Goal: Information Seeking & Learning: Learn about a topic

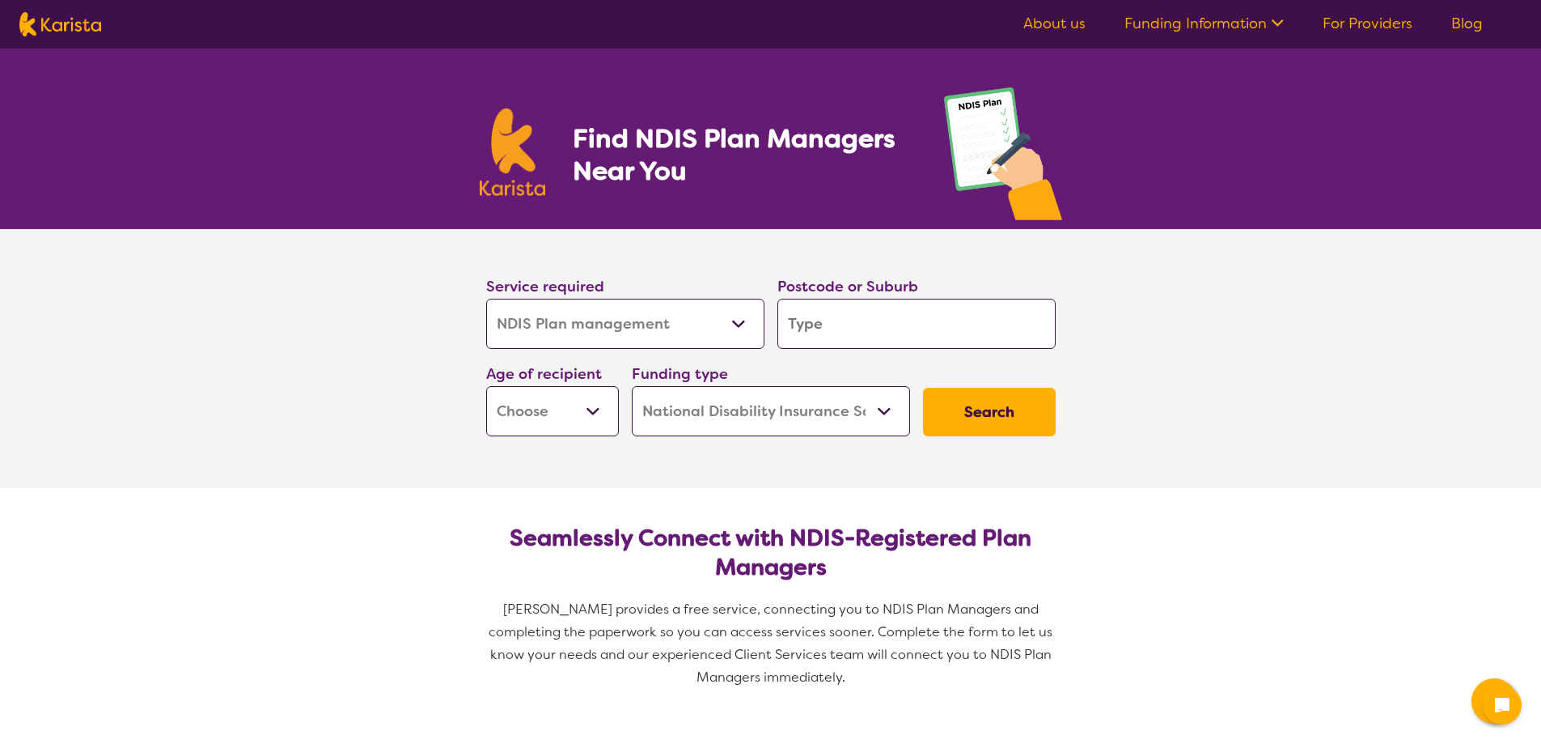
select select "NDIS Plan management"
select select "NDIS"
select select "NDIS Plan management"
select select "NDIS"
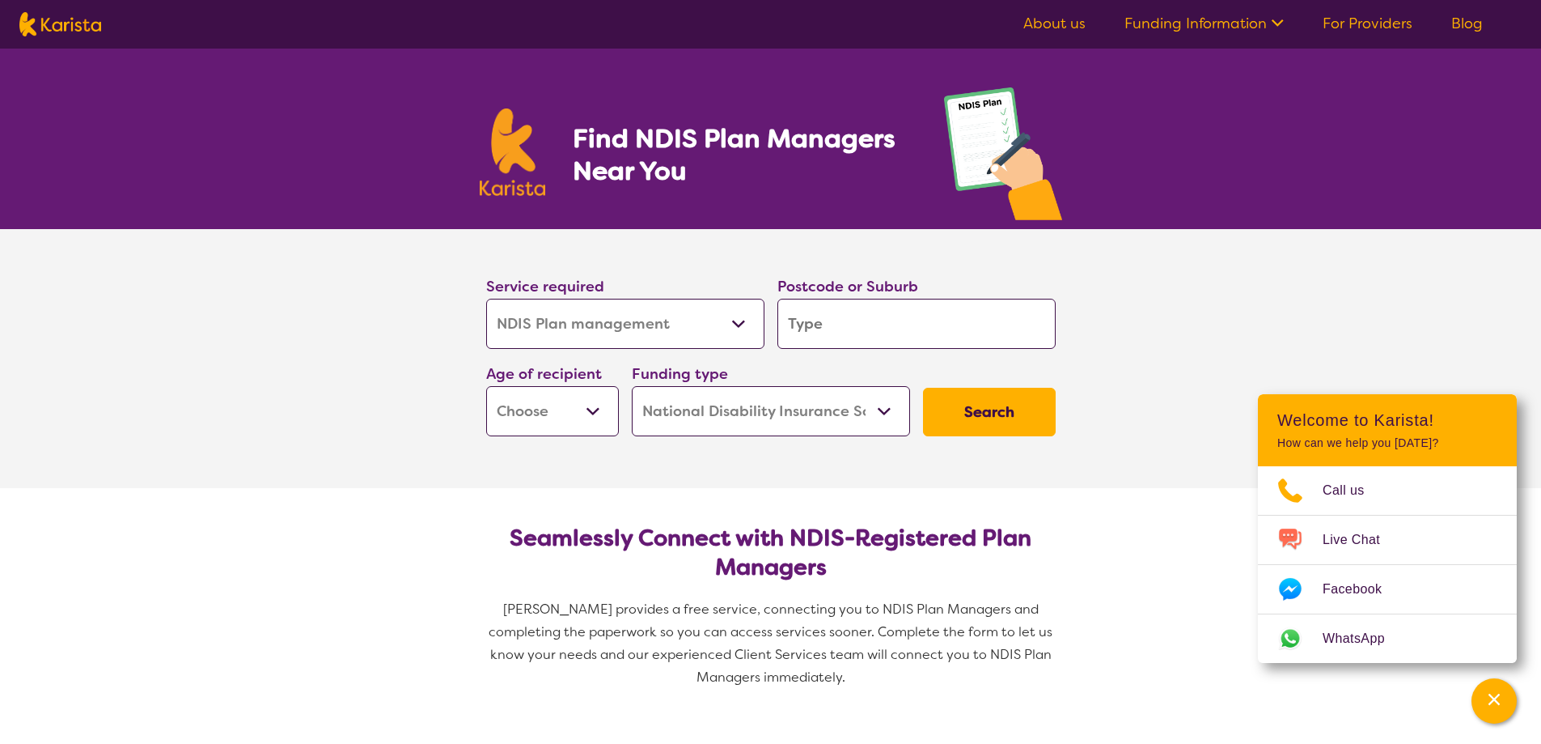
drag, startPoint x: 682, startPoint y: 271, endPoint x: 675, endPoint y: 304, distance: 34.0
click at [682, 272] on div "Service required Allied Health Assistant Assessment ([MEDICAL_DATA] or [MEDICAL…" at bounding box center [625, 311] width 291 height 87
click at [678, 312] on select "Allied Health Assistant Assessment ([MEDICAL_DATA] or [MEDICAL_DATA]) Behaviour…" at bounding box center [625, 324] width 278 height 50
click at [311, 316] on section "Service required Allied Health Assistant Assessment ([MEDICAL_DATA] or [MEDICAL…" at bounding box center [770, 358] width 1541 height 259
click at [757, 425] on select "Home Care Package (HCP) National Disability Insurance Scheme (NDIS) I don't know" at bounding box center [771, 411] width 278 height 50
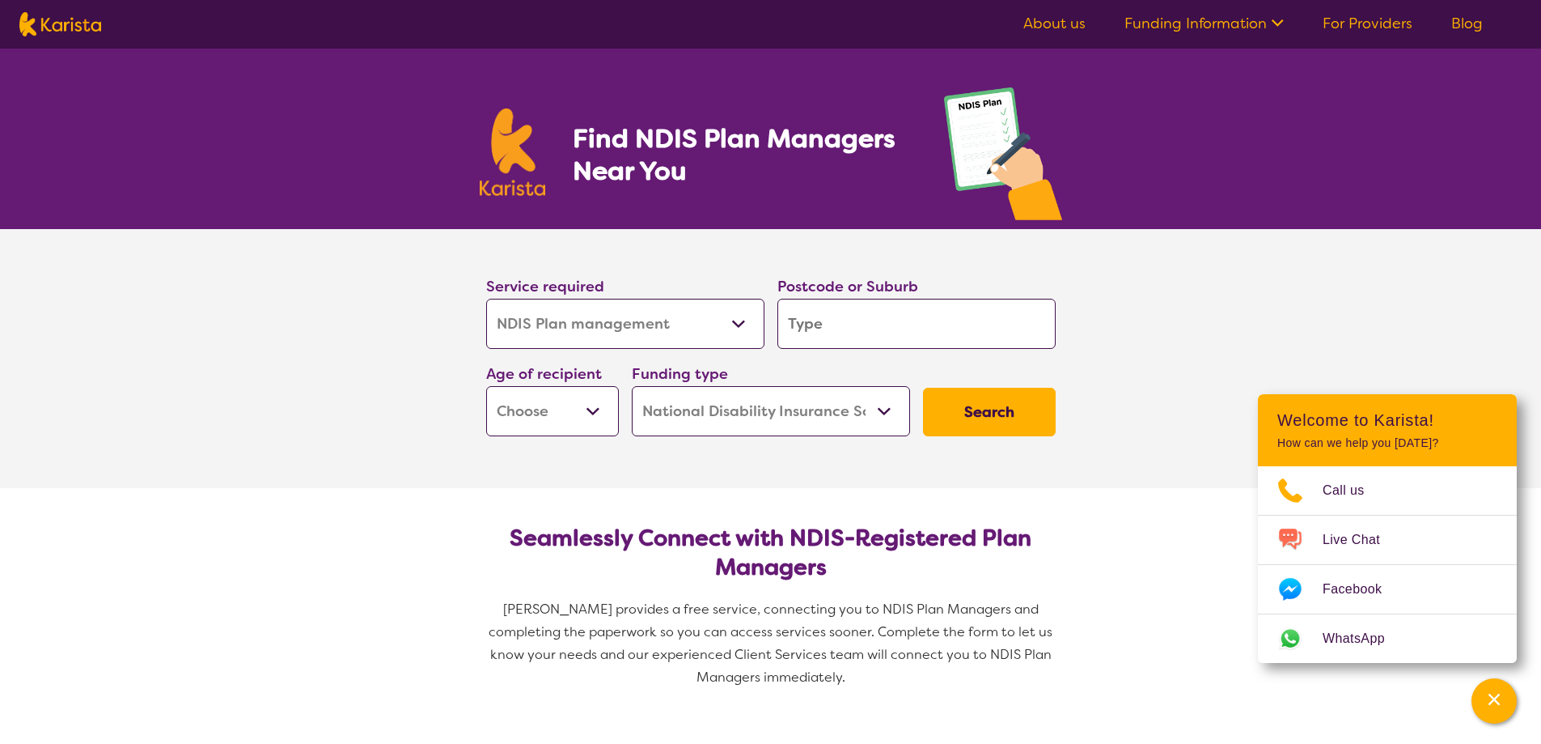
click at [632, 386] on select "Home Care Package (HCP) National Disability Insurance Scheme (NDIS) I don't know" at bounding box center [771, 411] width 278 height 50
click at [847, 309] on input "search" at bounding box center [917, 324] width 278 height 50
type input "2"
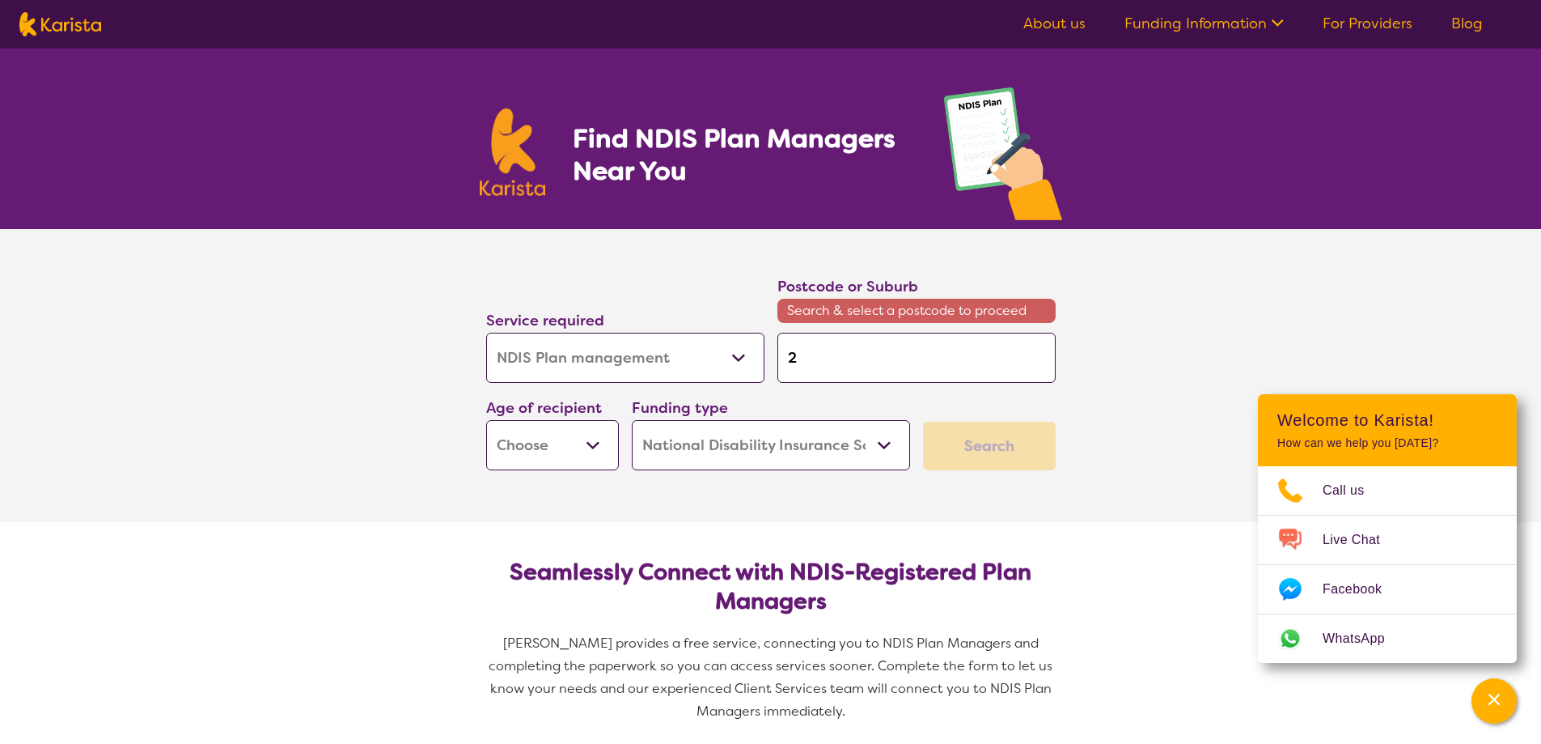
type input "25"
type input "256"
type input "2567"
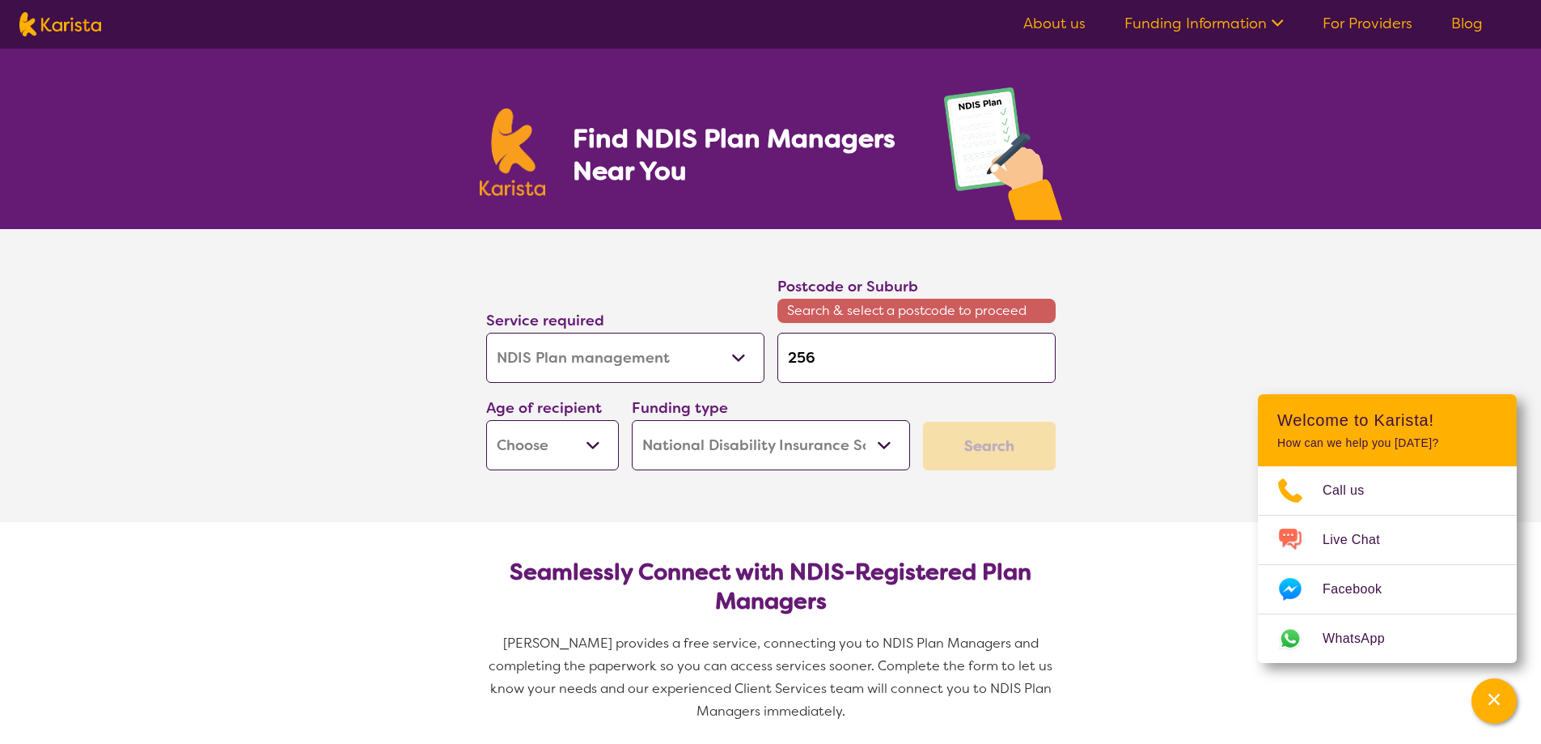
type input "2567"
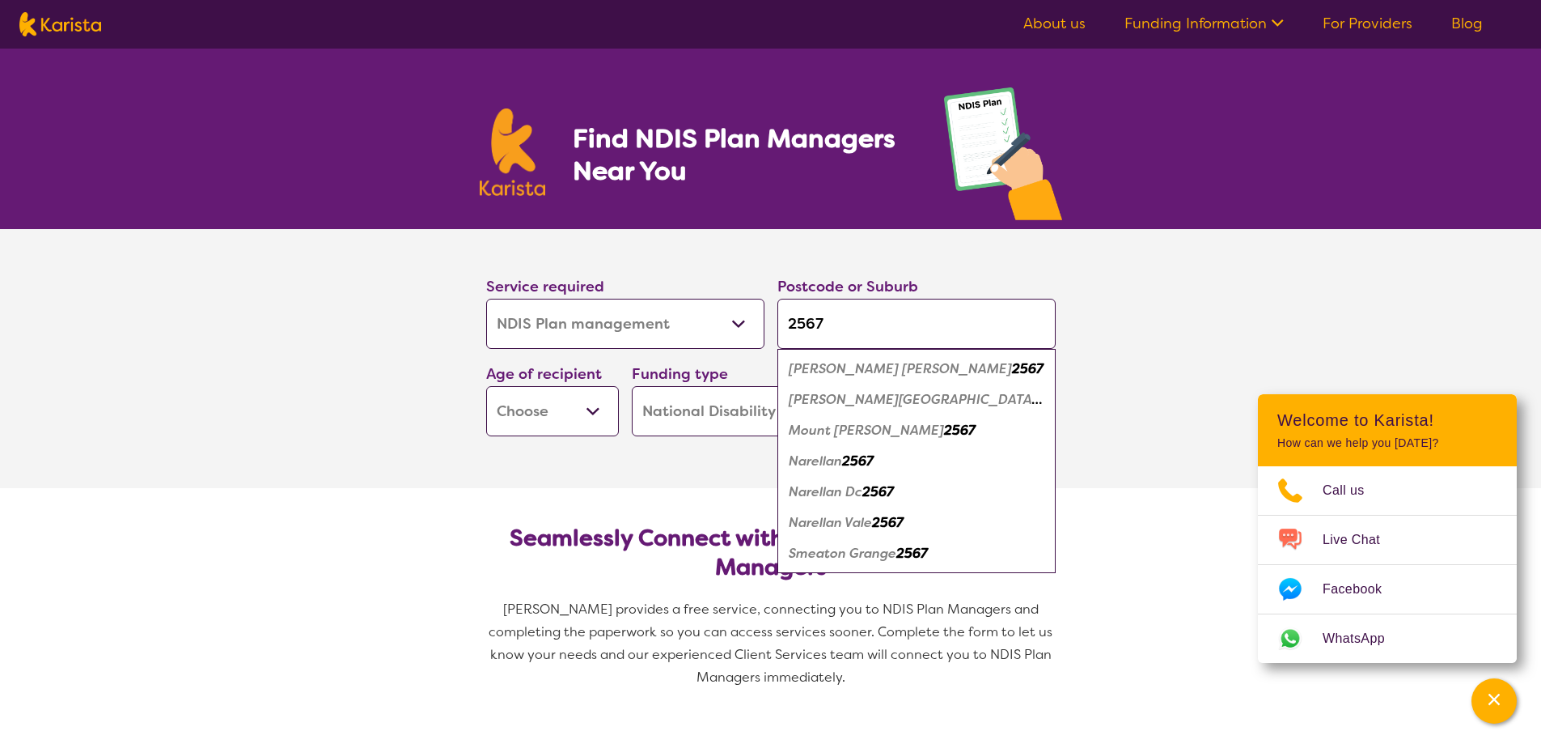
type input "2567"
click at [579, 411] on select "Early Childhood - 0 to 9 Child - 10 to 11 Adolescent - 12 to 17 Adult - 18 to 6…" at bounding box center [552, 411] width 133 height 50
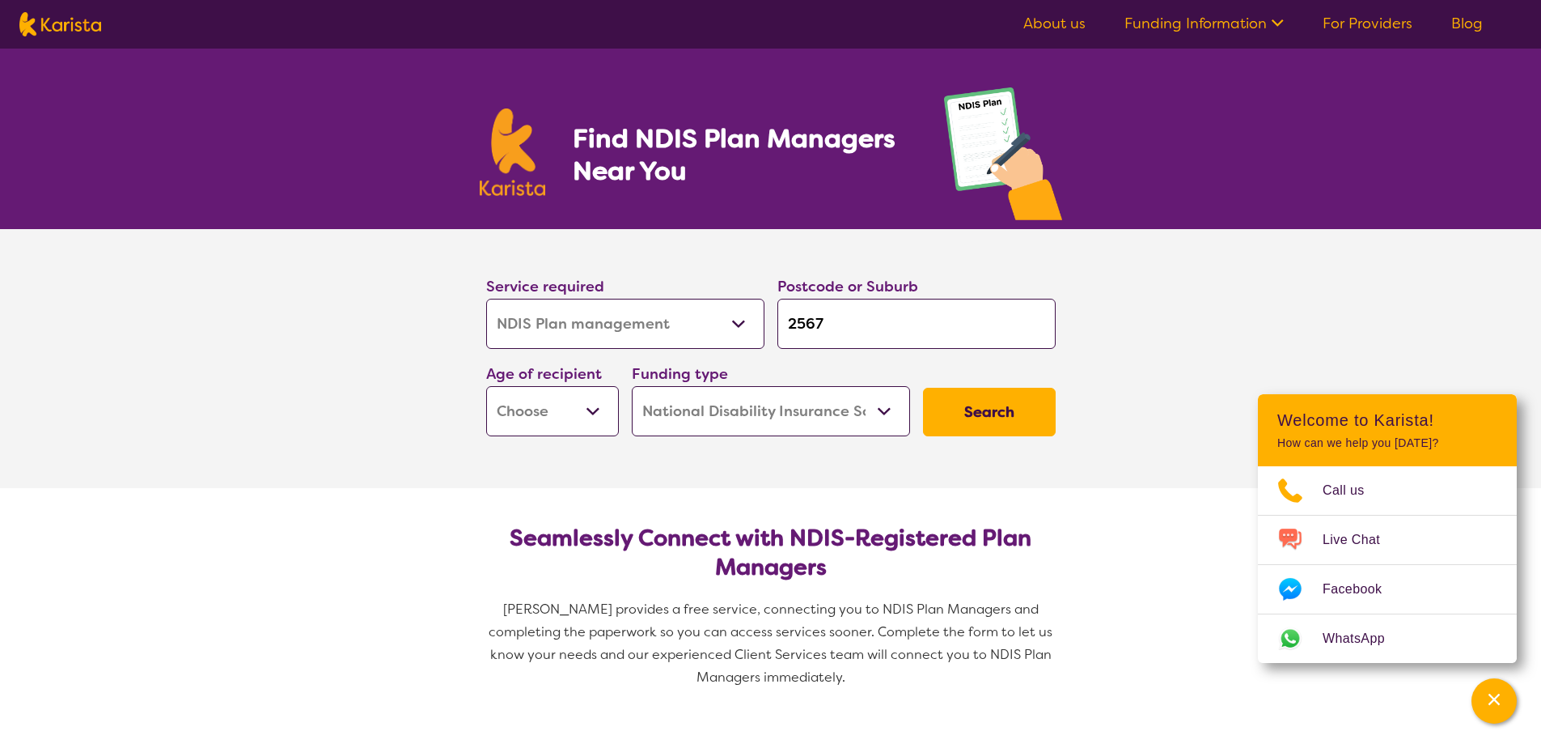
select select "CH"
click at [486, 386] on select "Early Childhood - 0 to 9 Child - 10 to 11 Adolescent - 12 to 17 Adult - 18 to 6…" at bounding box center [552, 411] width 133 height 50
select select "CH"
click at [1001, 404] on button "Search" at bounding box center [989, 412] width 133 height 49
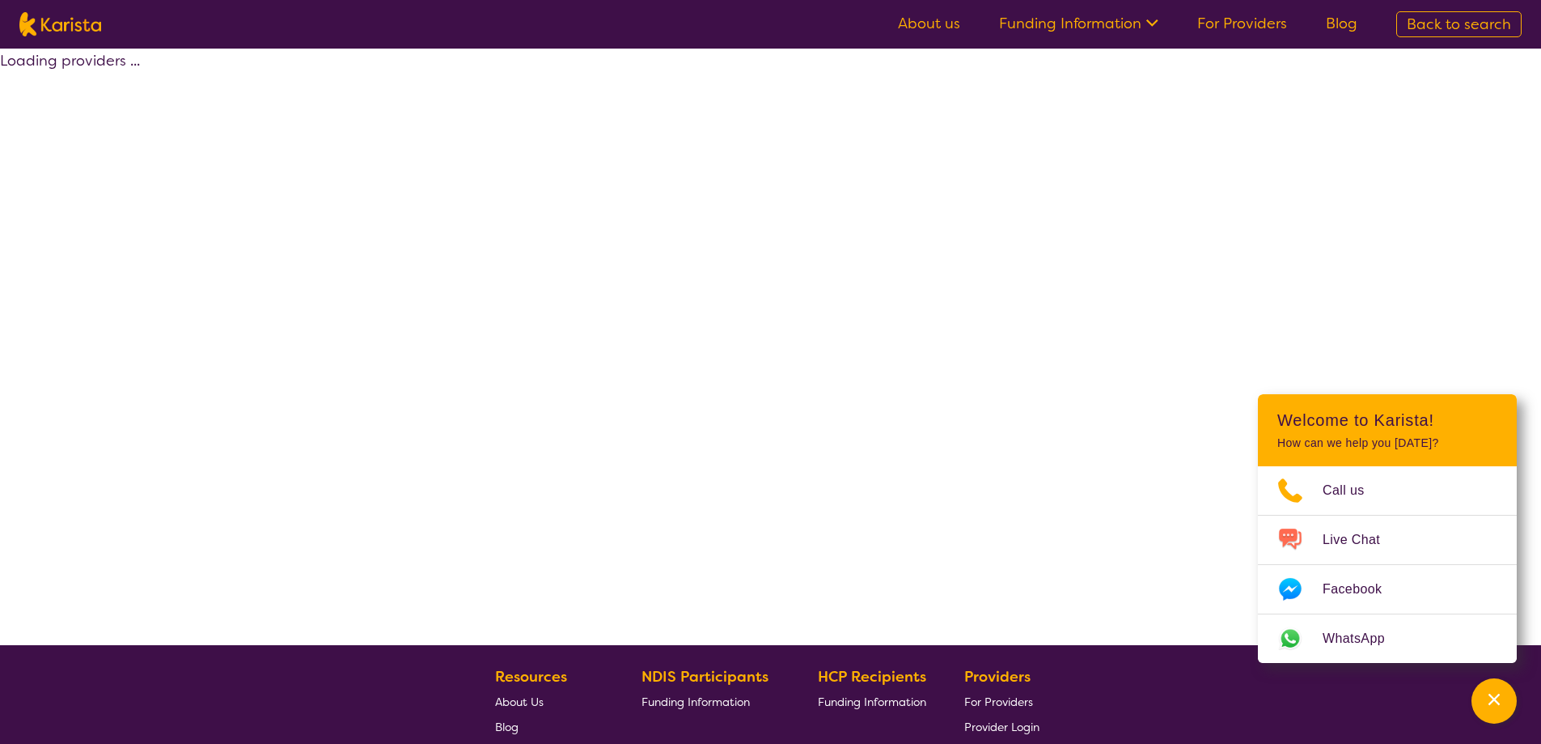
select select "by_score"
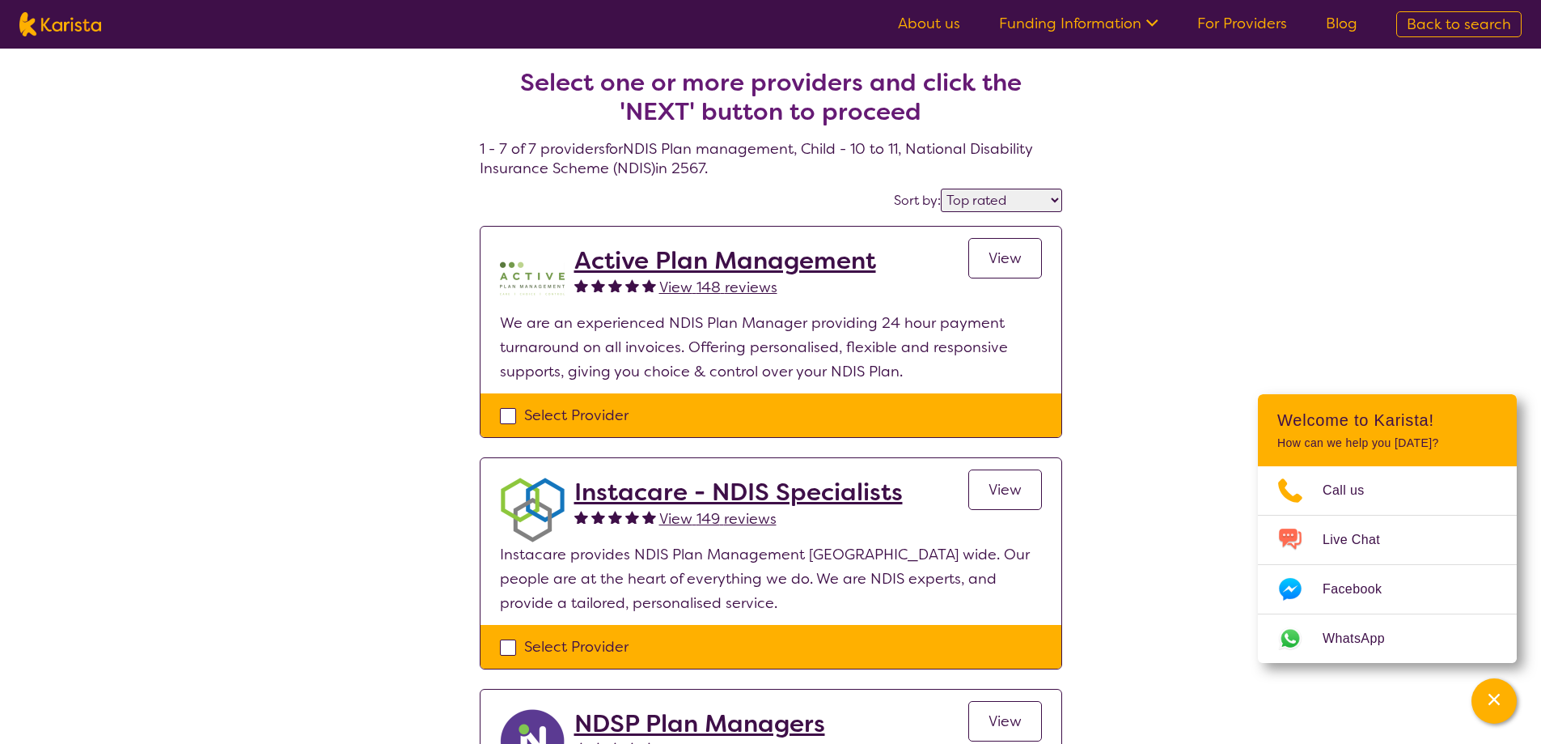
click at [1024, 283] on div "View" at bounding box center [1006, 278] width 74 height 65
click at [1009, 271] on link "View" at bounding box center [1006, 258] width 74 height 40
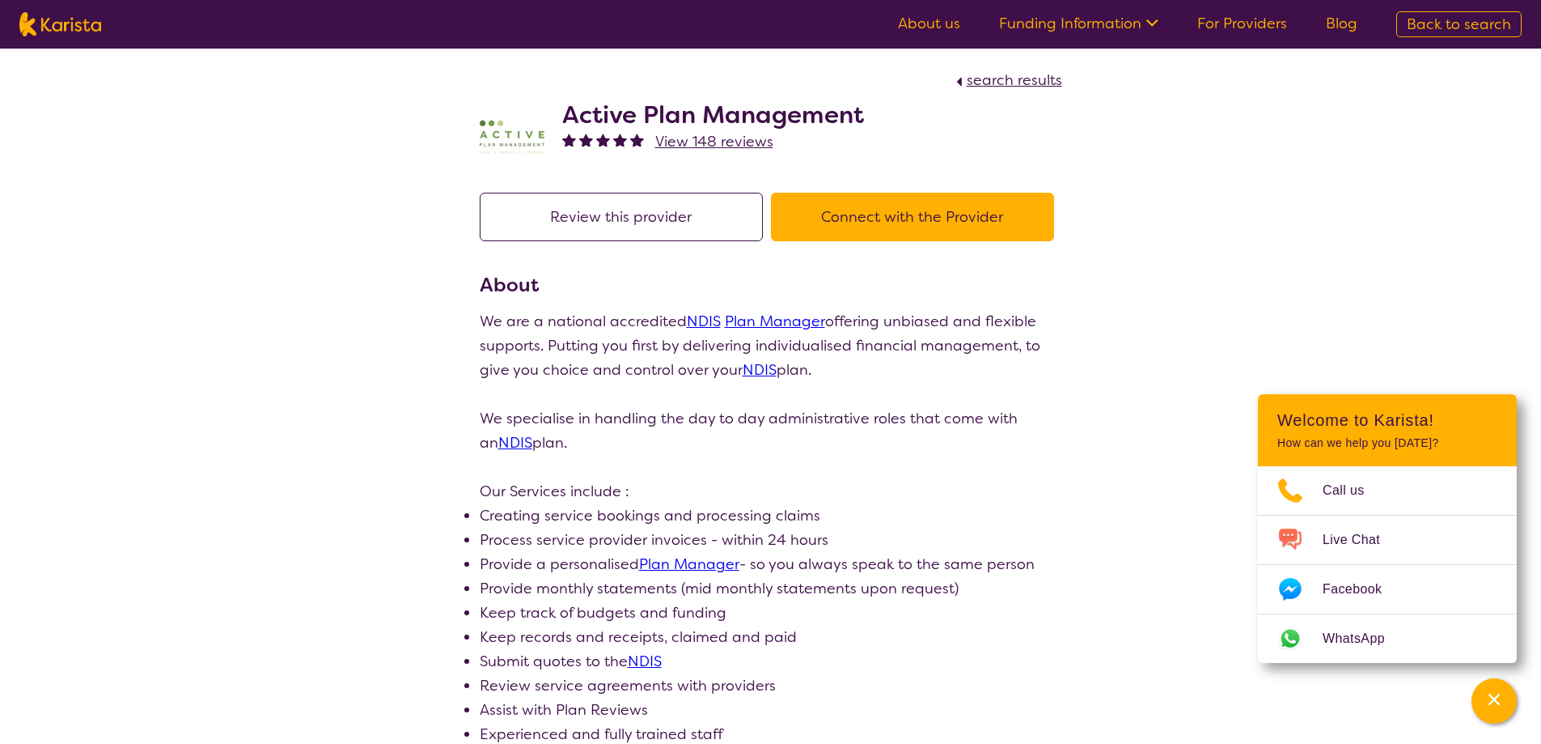
drag, startPoint x: 553, startPoint y: 316, endPoint x: 1098, endPoint y: 368, distance: 547.0
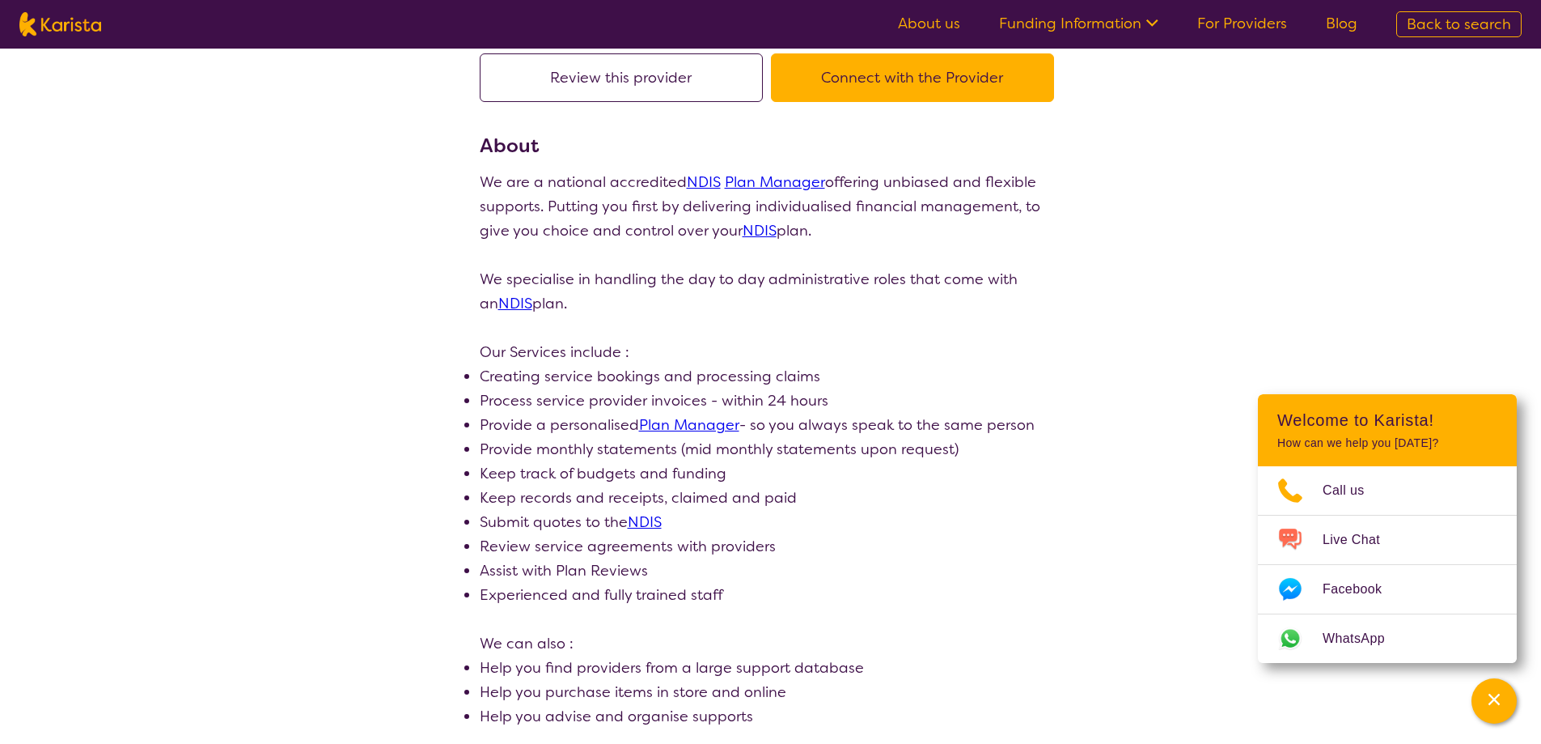
scroll to position [162, 0]
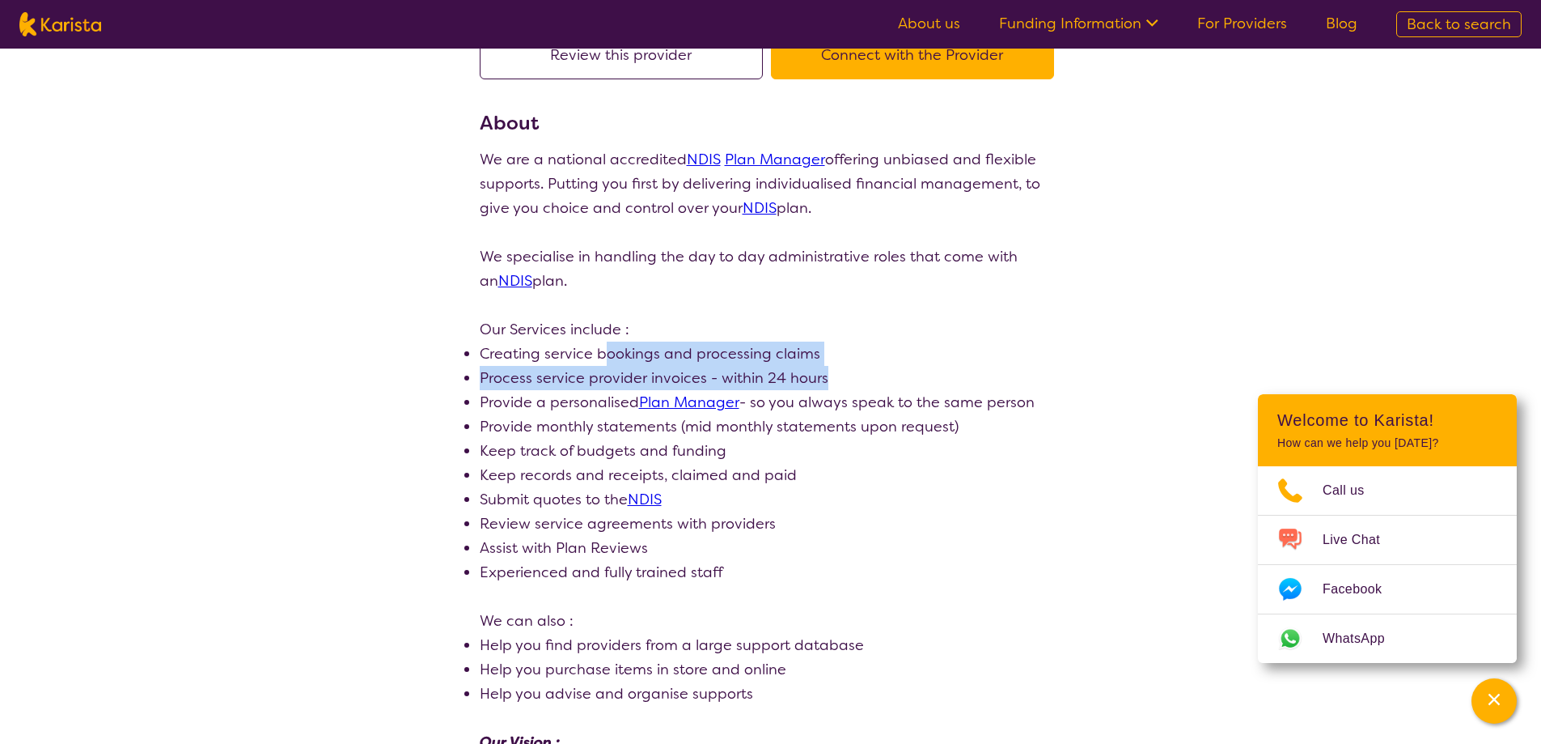
drag, startPoint x: 607, startPoint y: 354, endPoint x: 880, endPoint y: 382, distance: 274.9
click at [880, 382] on ul "Creating service bookings and processing claims Process service provider invoic…" at bounding box center [771, 462] width 583 height 243
drag, startPoint x: 485, startPoint y: 400, endPoint x: 1048, endPoint y: 411, distance: 562.4
click at [1048, 411] on li "Provide a personalised Plan Manager - so you always speak to the same person" at bounding box center [771, 402] width 583 height 24
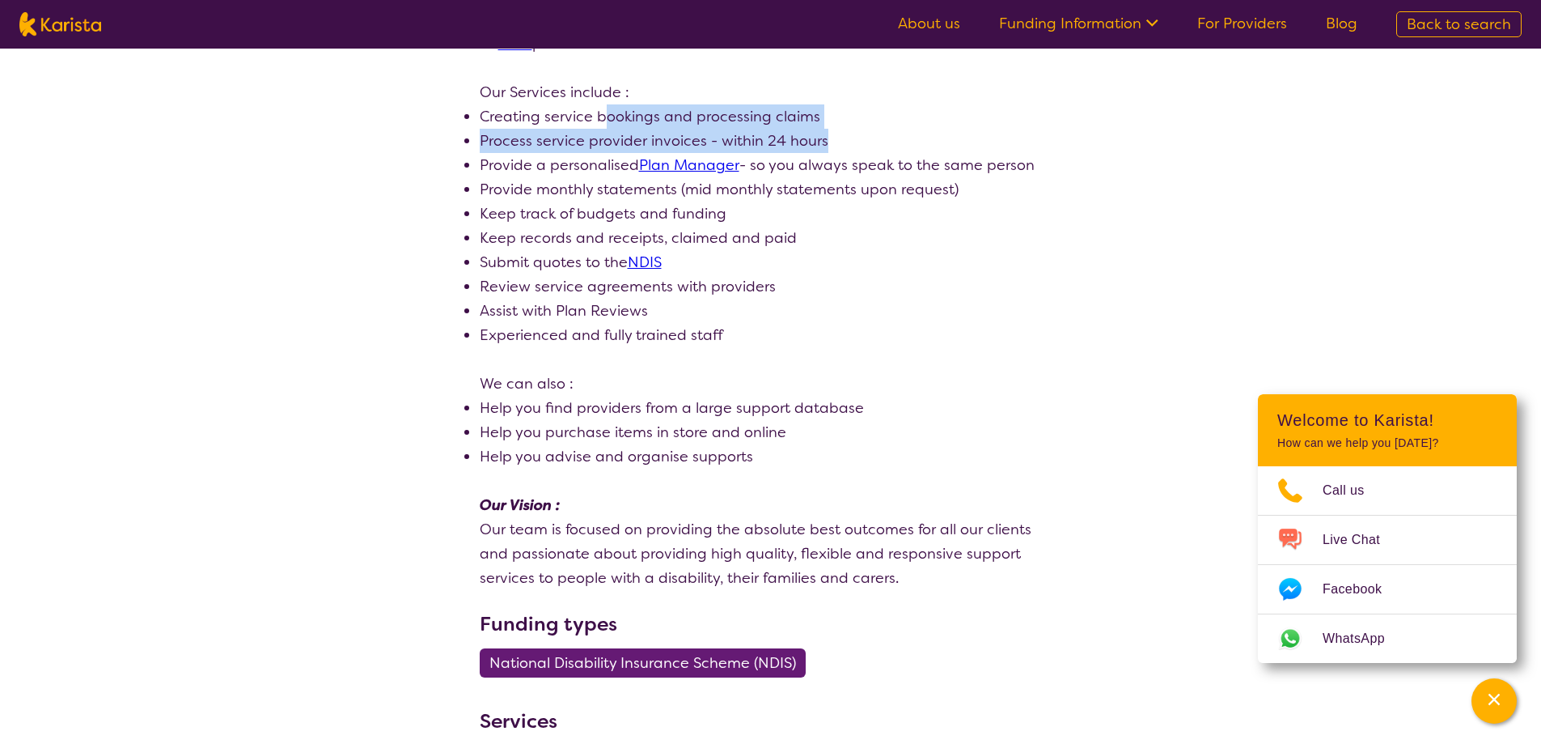
scroll to position [485, 0]
